Goal: Task Accomplishment & Management: Manage account settings

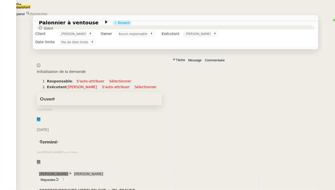
click at [156, 103] on div "Ouvert" at bounding box center [99, 99] width 119 height 8
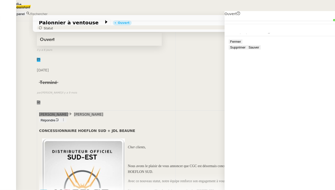
scroll to position [92, 0]
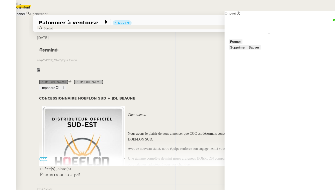
click at [245, 49] on span "Supprimer" at bounding box center [237, 47] width 15 height 4
click at [20, 17] on span "Ok" at bounding box center [18, 15] width 4 height 4
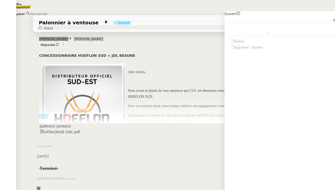
scroll to position [68, 0]
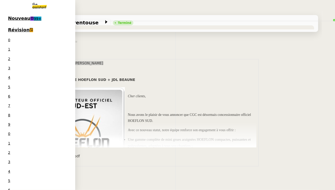
click at [23, 28] on span "Révision" at bounding box center [19, 29] width 22 height 5
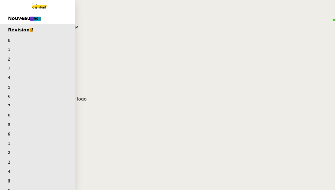
click at [34, 22] on link "Nouveau 99+" at bounding box center [37, 19] width 75 height 12
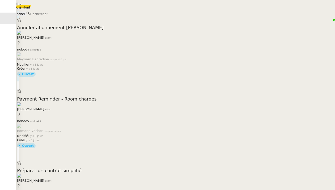
click at [105, 24] on div "Annuler abonnement [PERSON_NAME]" at bounding box center [175, 27] width 317 height 6
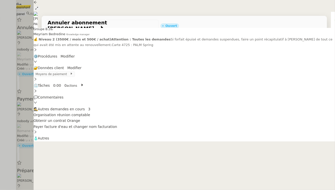
scroll to position [74, 0]
click at [0, 118] on div at bounding box center [167, 95] width 335 height 190
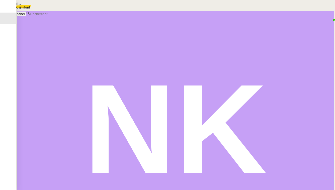
scroll to position [2699, 0]
